Goal: Transaction & Acquisition: Subscribe to service/newsletter

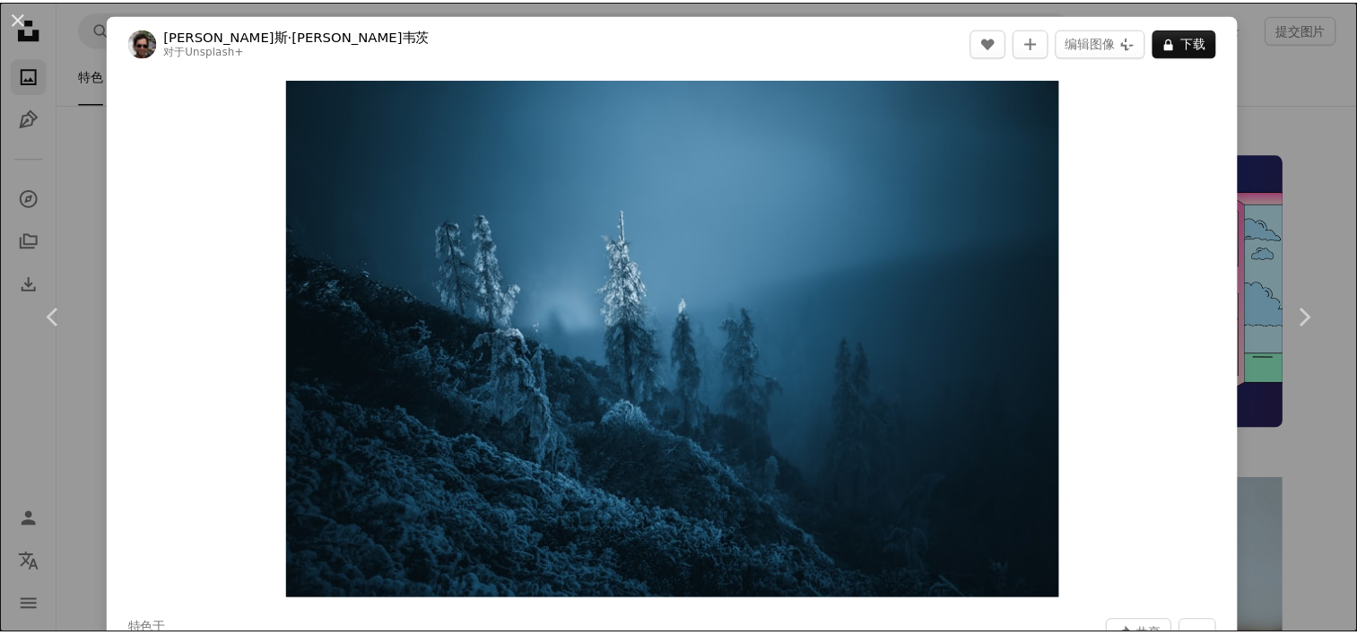
scroll to position [11746, 0]
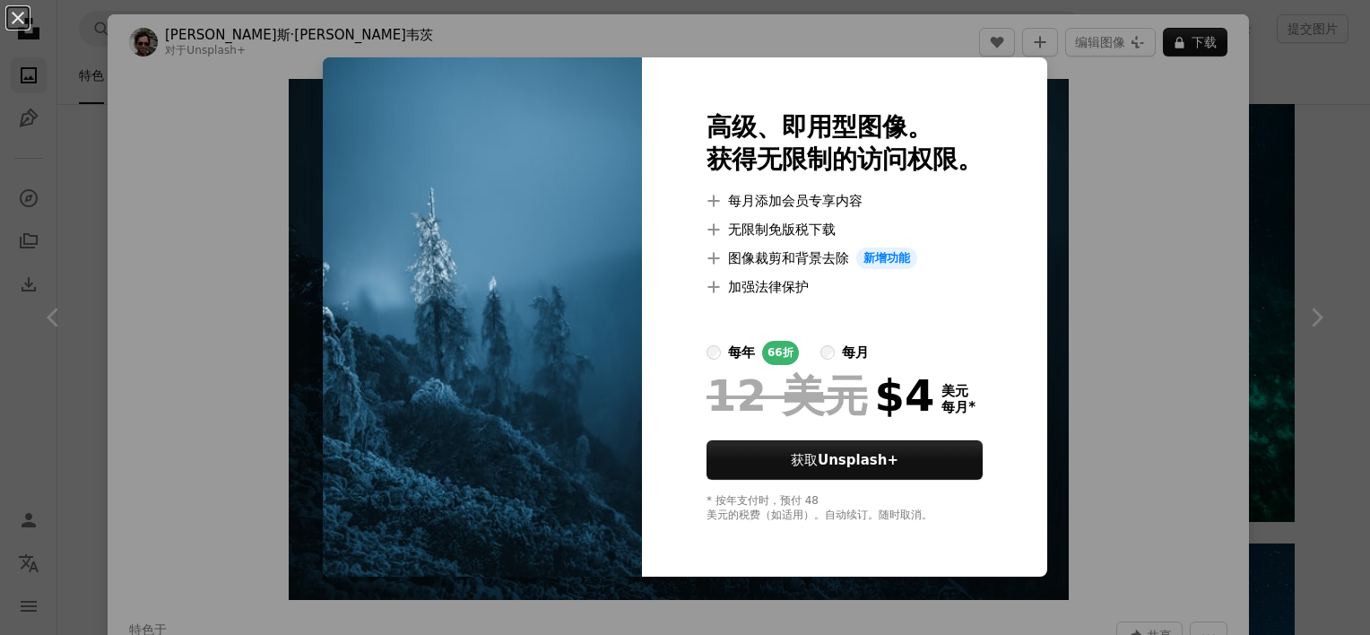
click at [1172, 299] on div "An X shape 高级、即用型图像。 获得无限制的访问权限。 A plus sign 每月添加会员专享内容 A plus sign 无限制免版税下载 A …" at bounding box center [685, 317] width 1370 height 635
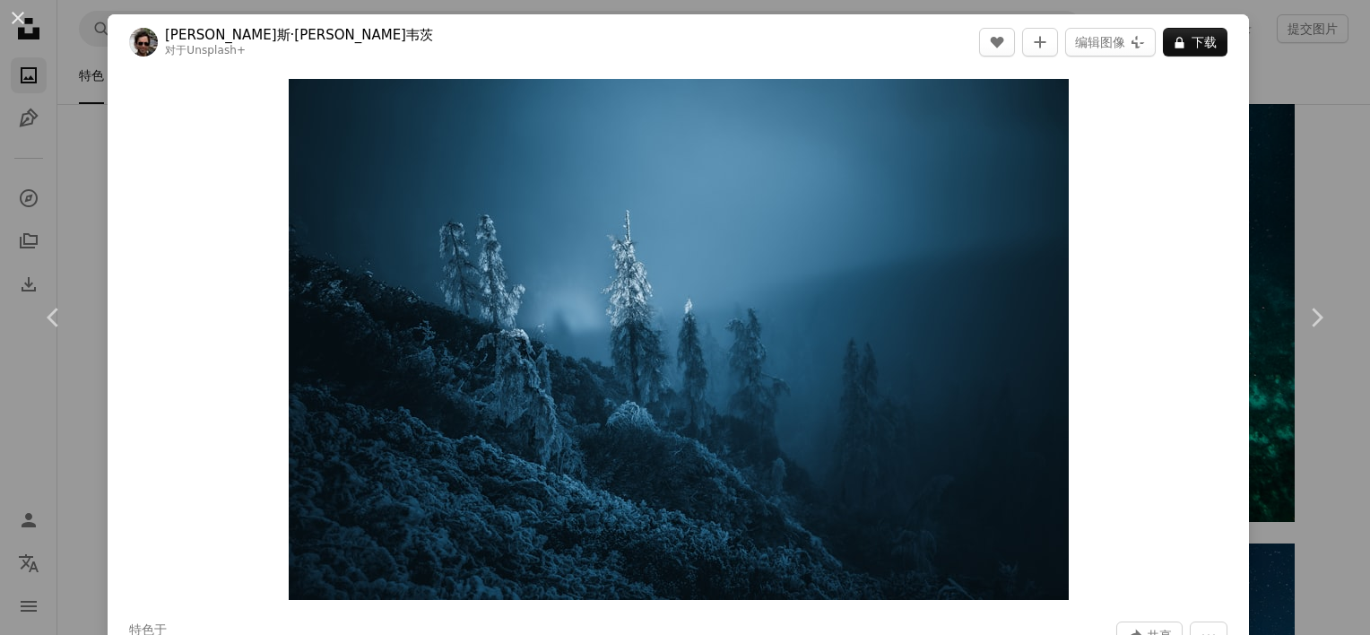
click at [62, 186] on div "An X shape Chevron left Chevron right [PERSON_NAME]斯·[PERSON_NAME]韦茨 对于 Unsplas…" at bounding box center [685, 317] width 1370 height 635
